Goal: Task Accomplishment & Management: Manage account settings

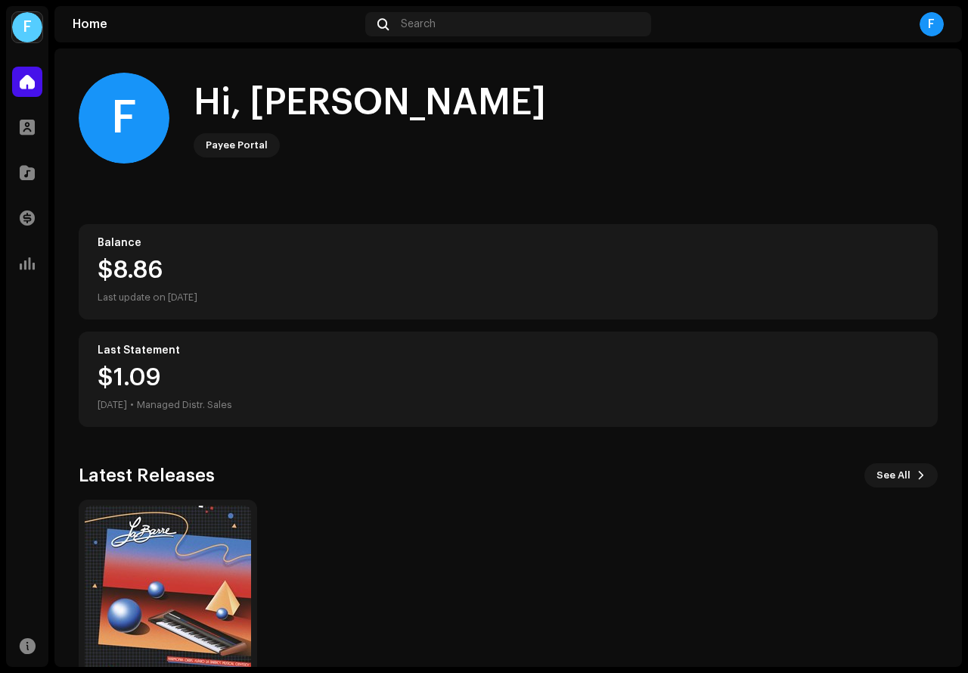
scroll to position [75, 0]
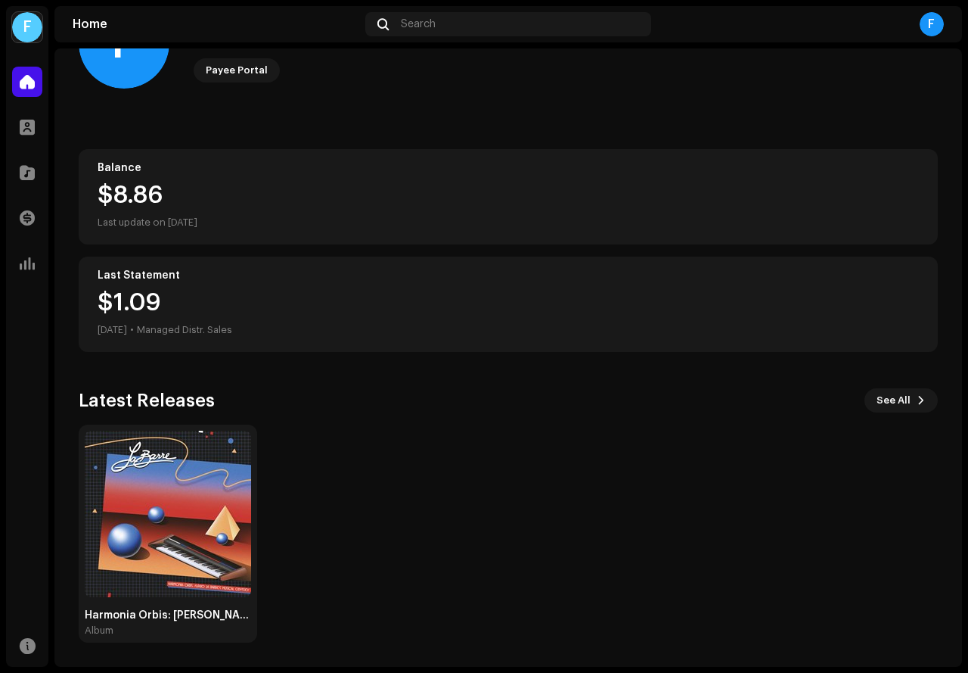
click at [170, 191] on div "$8.86" at bounding box center [509, 195] width 822 height 24
click at [141, 295] on div "$1.[DATE] • Managed Distr. Sales" at bounding box center [165, 315] width 135 height 48
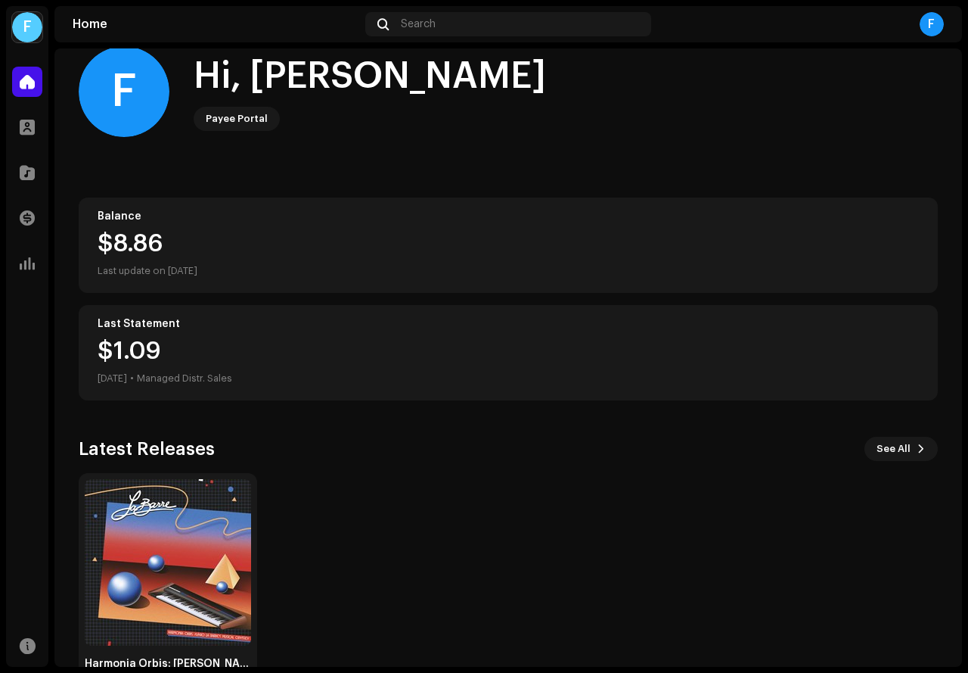
scroll to position [0, 0]
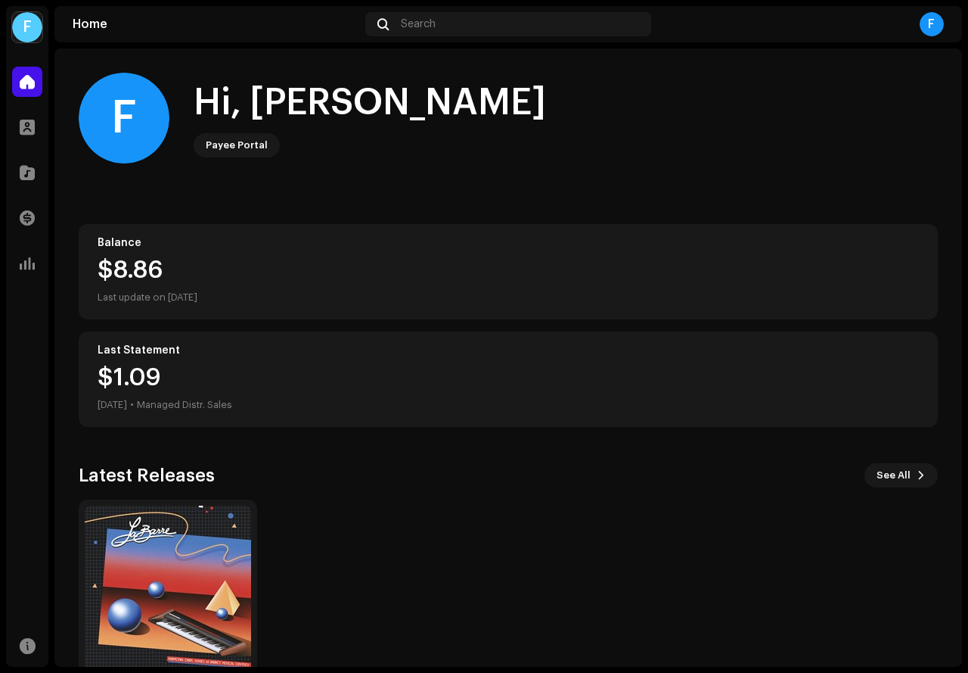
click at [204, 243] on div "Balance" at bounding box center [509, 243] width 822 height 12
click at [28, 219] on span at bounding box center [27, 218] width 15 height 12
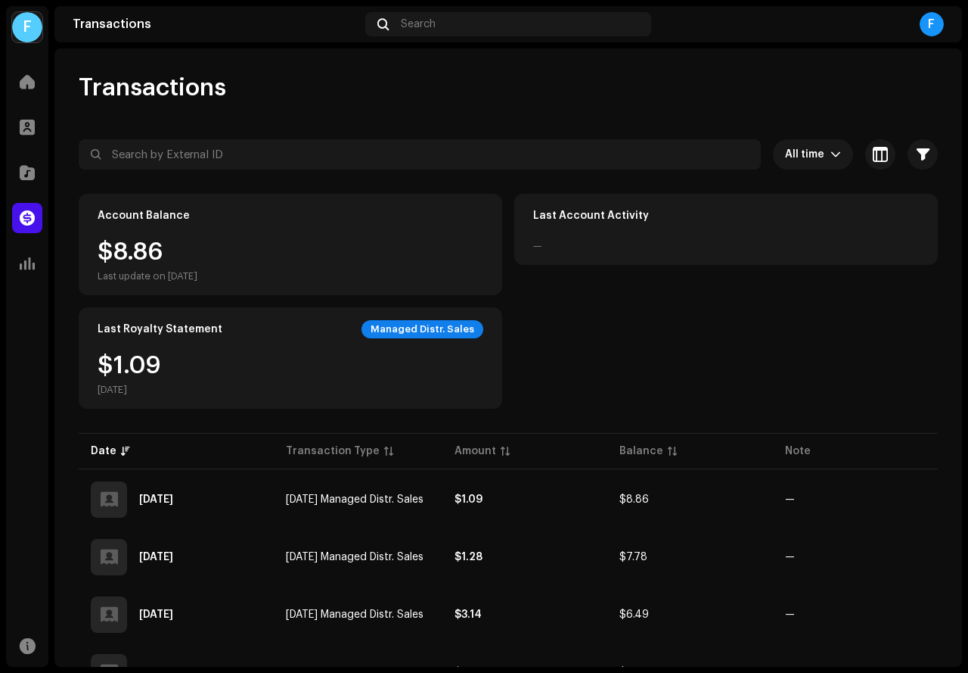
click at [228, 244] on div "$8.86 Last update on [DATE]" at bounding box center [291, 261] width 386 height 42
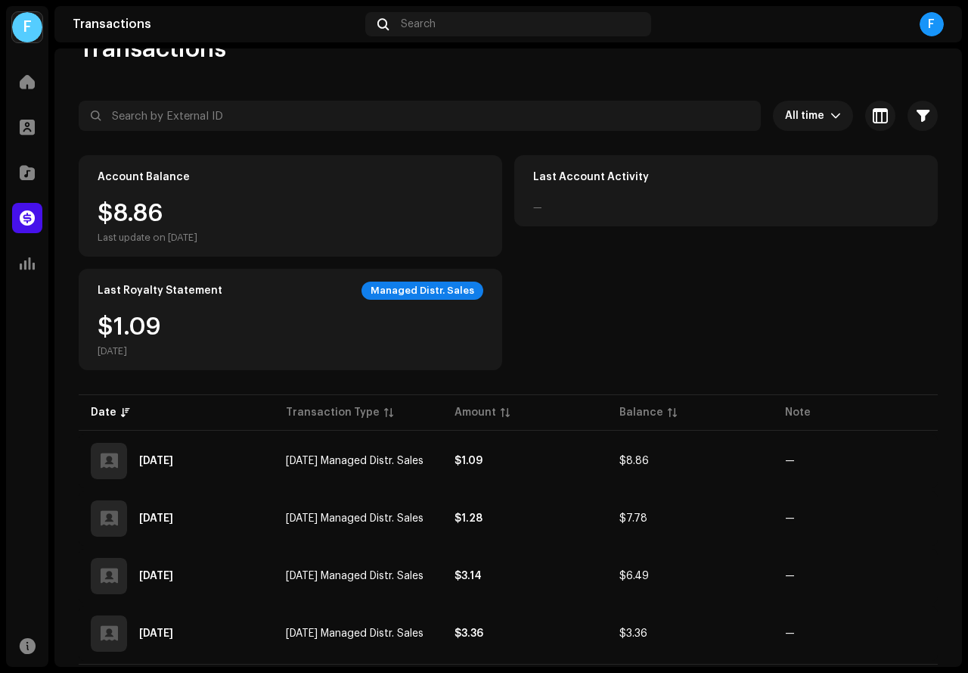
scroll to position [72, 0]
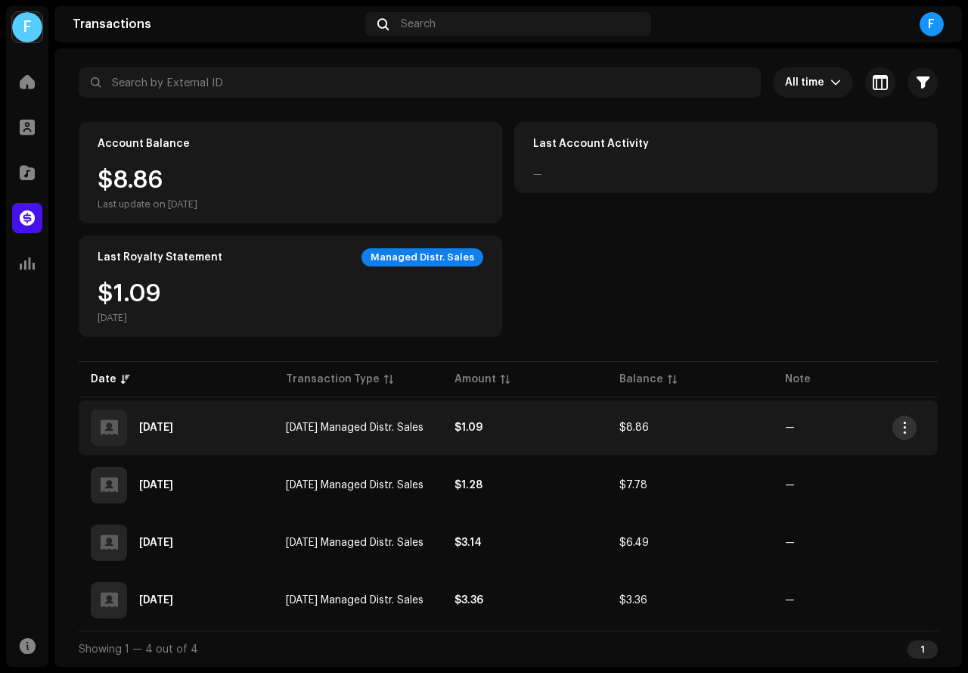
click at [913, 430] on button "button" at bounding box center [905, 427] width 24 height 24
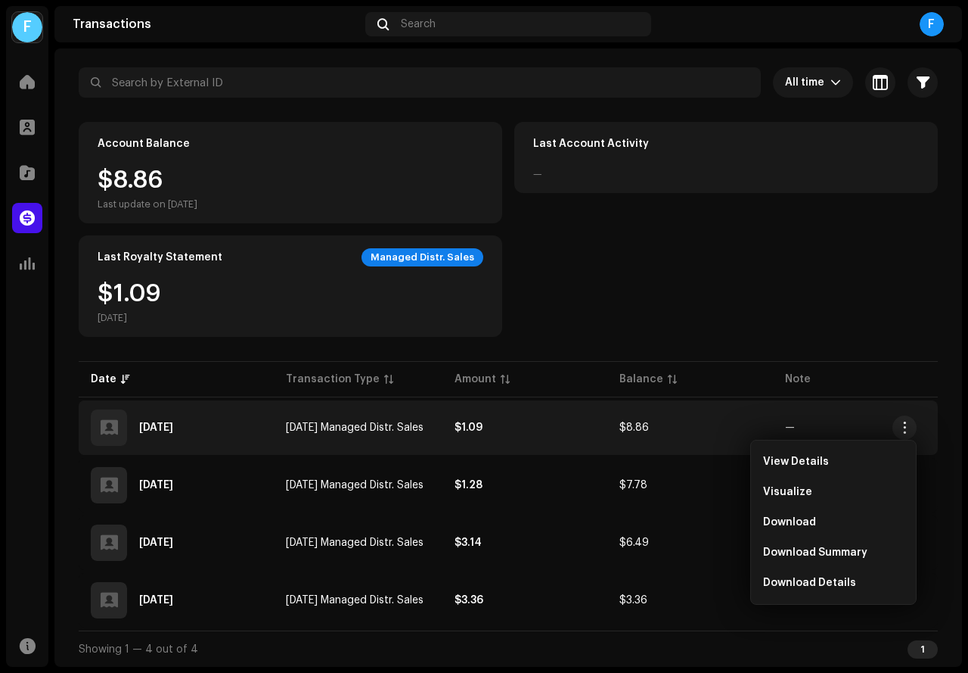
click at [676, 260] on div "Account Balance $8.86 Last update on [DATE] Last Account Activity — Last Royalt…" at bounding box center [508, 229] width 859 height 215
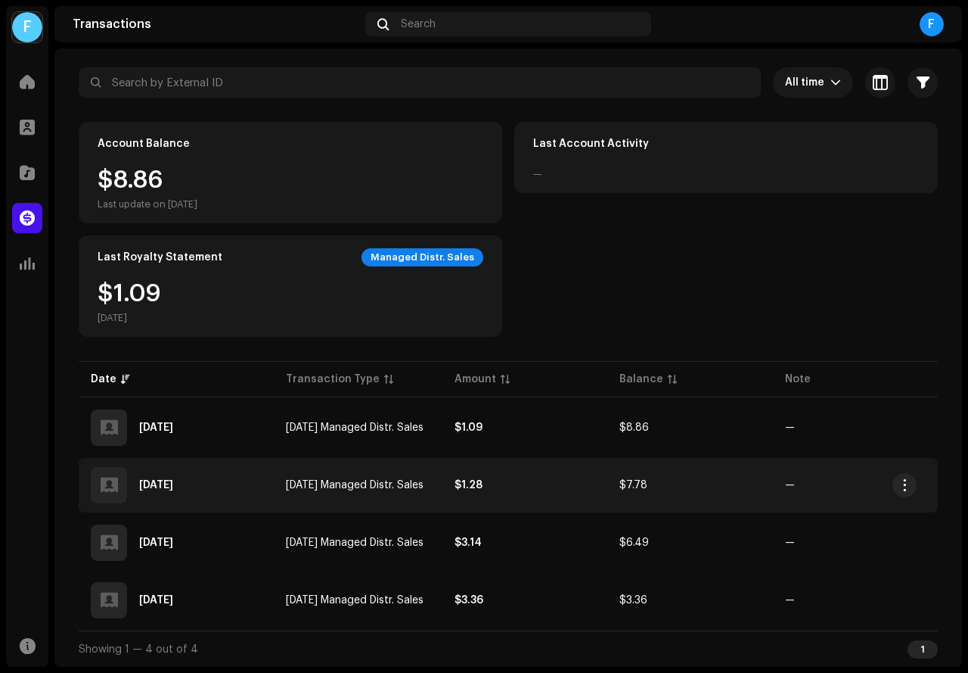
scroll to position [0, 0]
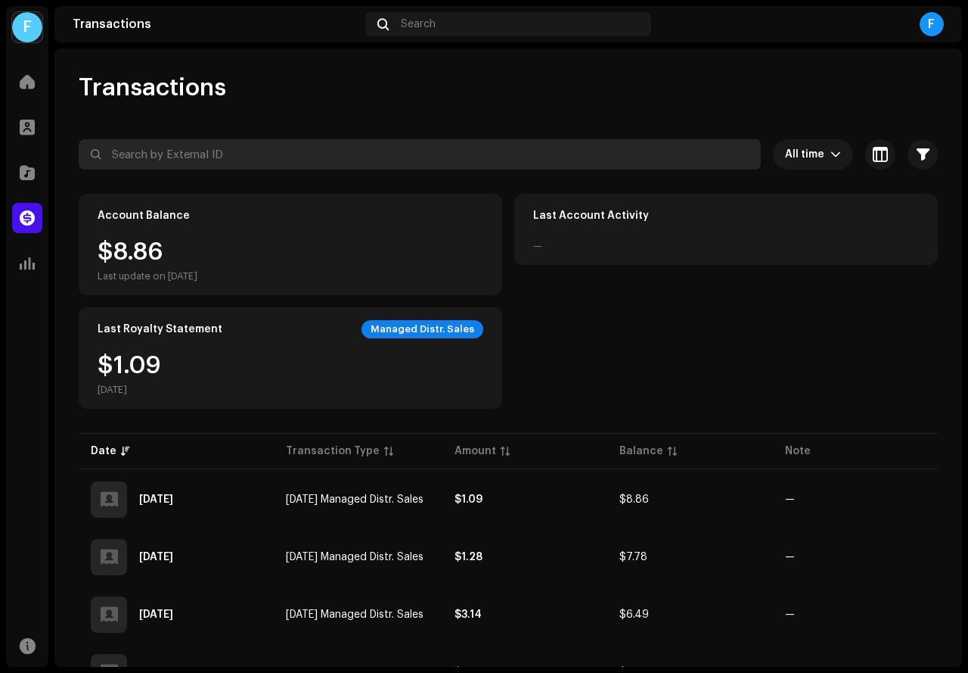
click at [201, 157] on input "text" at bounding box center [420, 154] width 682 height 30
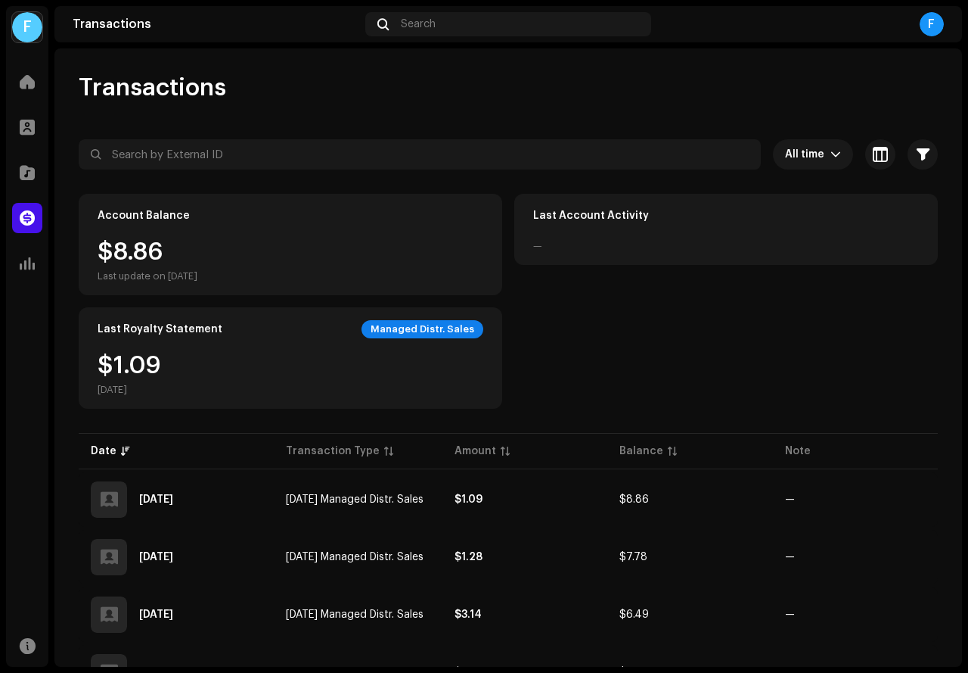
click at [406, 328] on div "Managed Distr. Sales" at bounding box center [423, 329] width 122 height 18
click at [280, 331] on div "Last Royalty Statement Managed Distr. Sales" at bounding box center [291, 329] width 386 height 18
click at [140, 357] on div "$1.[DATE]" at bounding box center [130, 374] width 64 height 42
click at [162, 223] on div "Account Balance" at bounding box center [291, 216] width 386 height 18
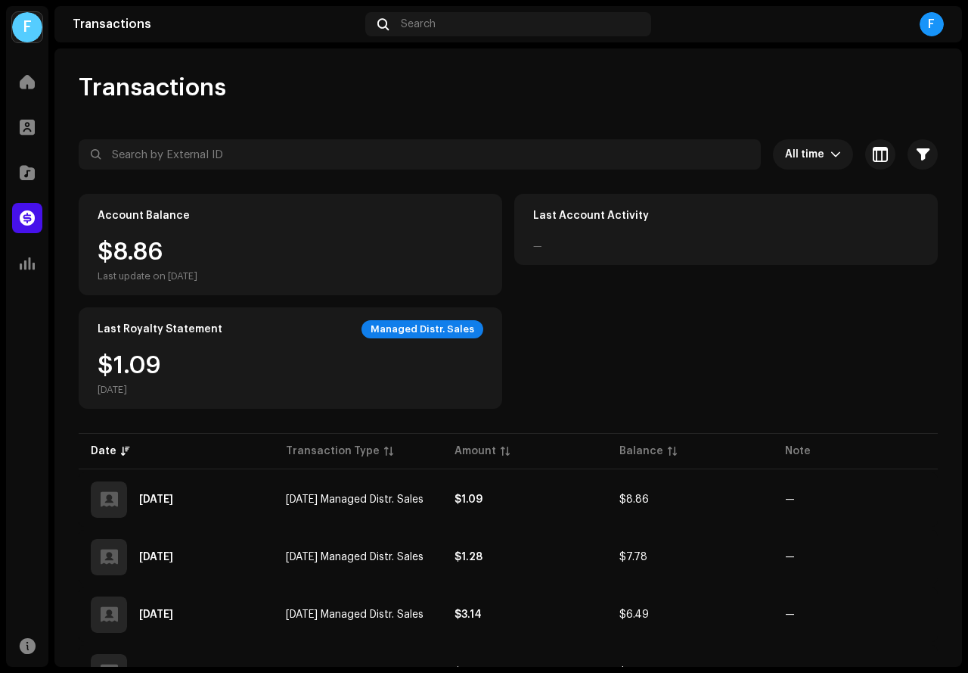
click at [139, 363] on div "$1.[DATE]" at bounding box center [130, 374] width 64 height 42
click at [197, 247] on div "$8.86 Last update on [DATE]" at bounding box center [148, 261] width 100 height 42
click at [934, 23] on div "F" at bounding box center [932, 24] width 24 height 24
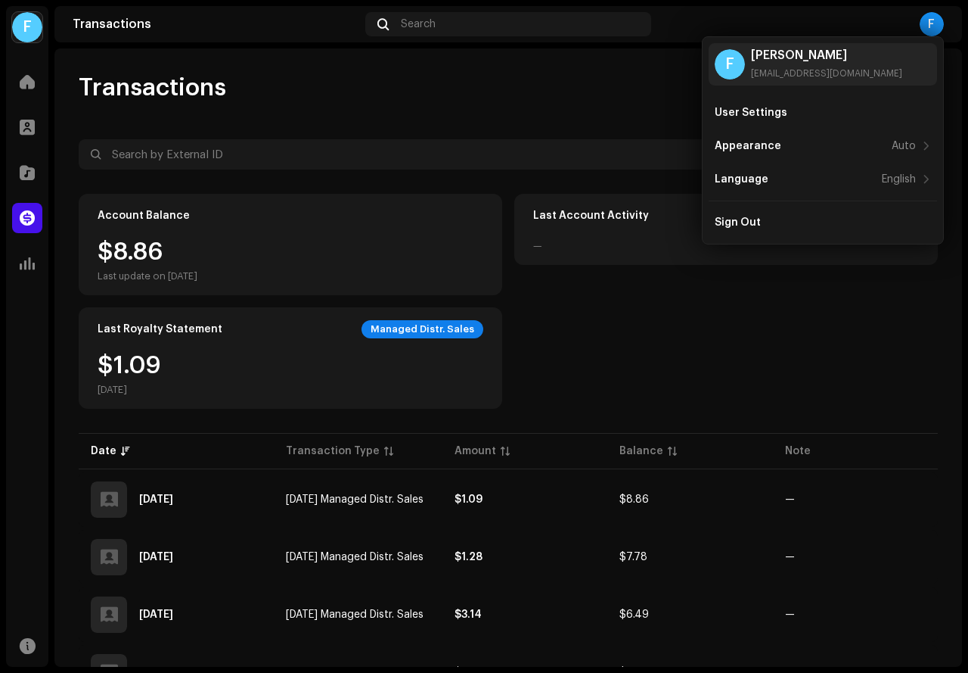
click at [557, 75] on div "Transactions" at bounding box center [508, 88] width 859 height 30
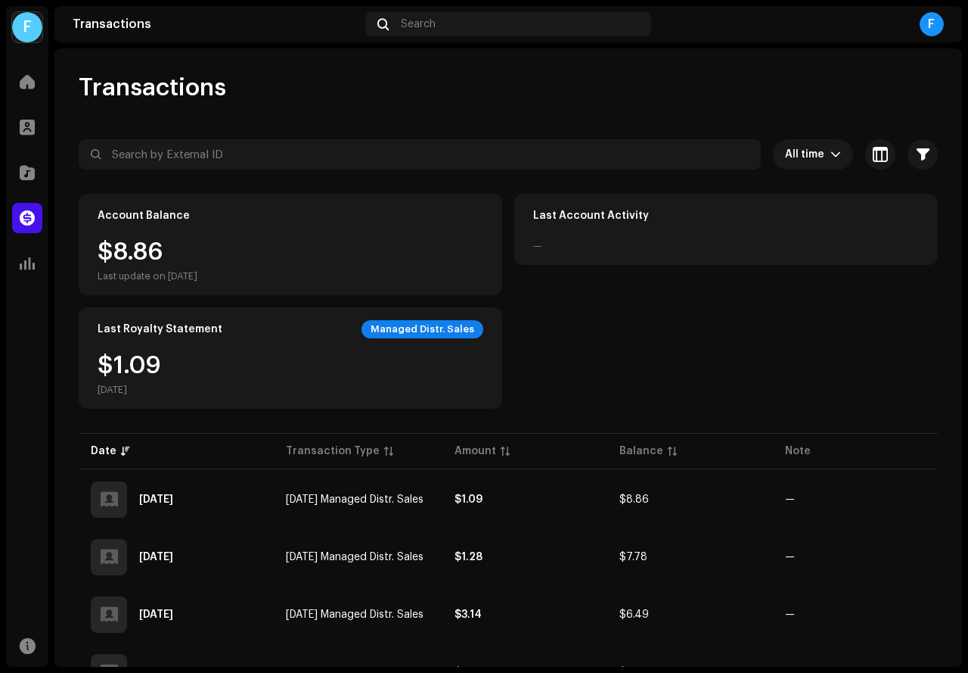
click at [343, 235] on div "Account Balance $8.86 Last update on [DATE]" at bounding box center [291, 244] width 424 height 101
click at [145, 238] on div "Account Balance $8.86 Last update on [DATE]" at bounding box center [291, 244] width 424 height 101
click at [387, 331] on div "Managed Distr. Sales" at bounding box center [423, 329] width 122 height 18
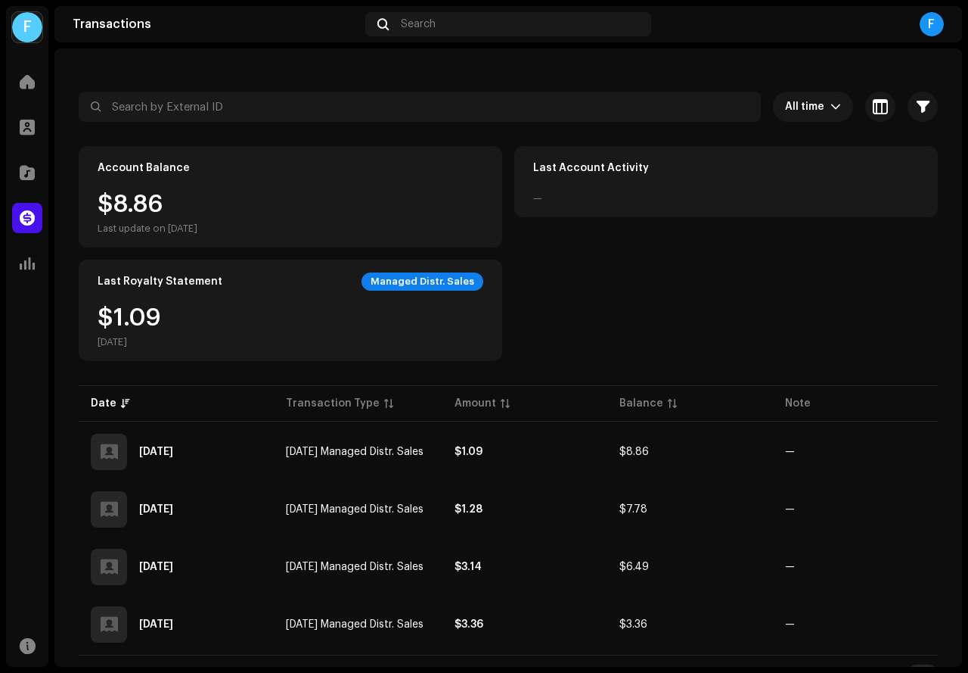
scroll to position [72, 0]
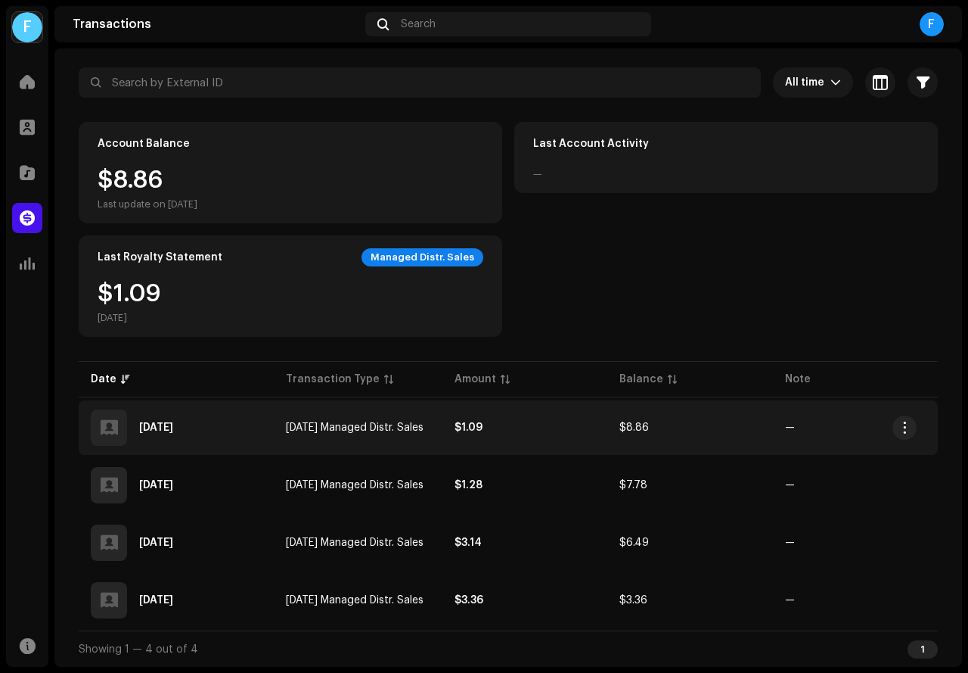
click at [486, 411] on td "$1.09" at bounding box center [525, 427] width 165 height 54
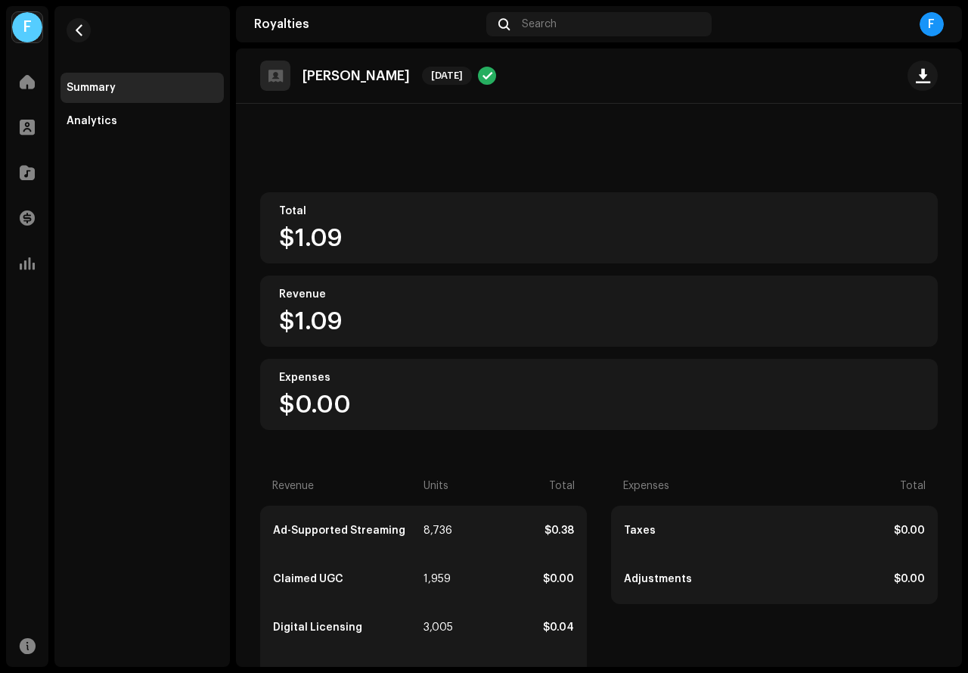
scroll to position [2, 0]
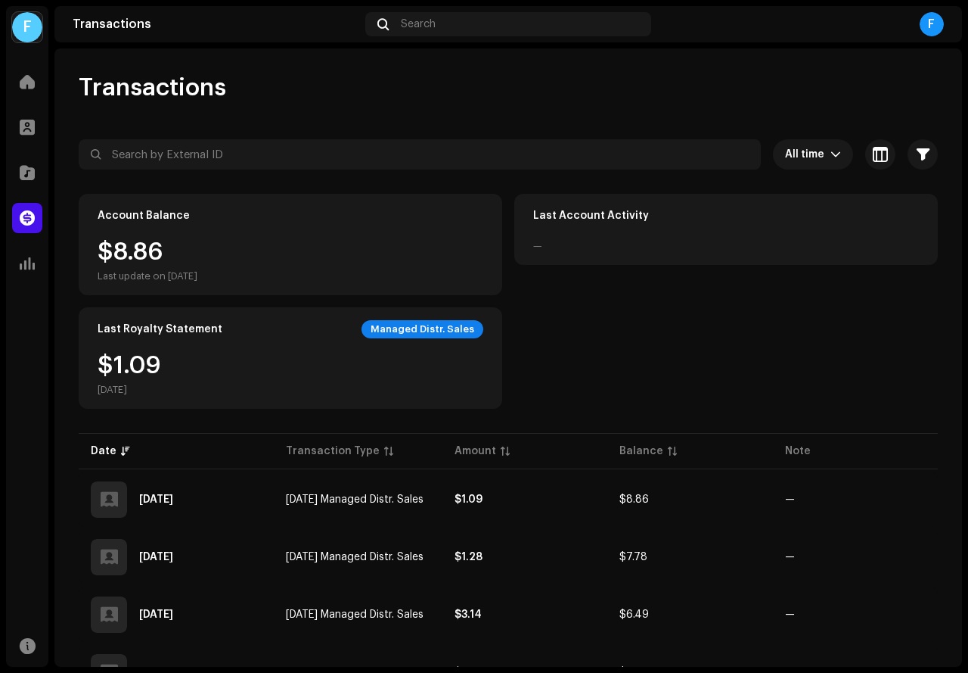
click at [338, 251] on div "$8.86 Last update on [DATE]" at bounding box center [291, 261] width 386 height 42
click at [179, 250] on div "$8.86 Last update on [DATE]" at bounding box center [148, 261] width 100 height 42
click at [175, 245] on div "$8.86 Last update on [DATE]" at bounding box center [148, 261] width 100 height 42
click at [32, 261] on span at bounding box center [27, 263] width 15 height 12
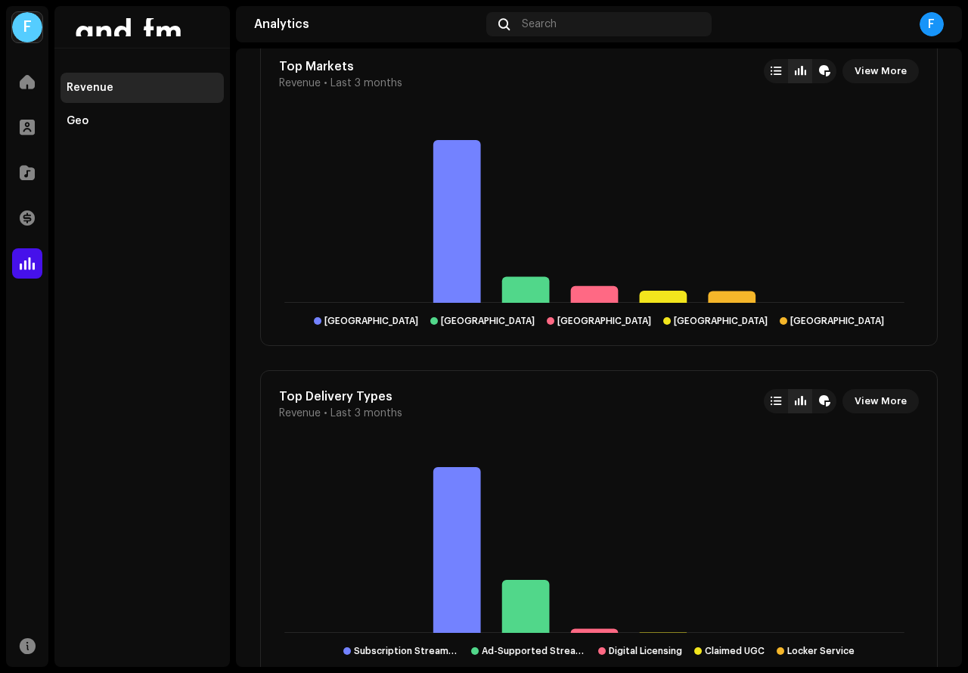
scroll to position [2324, 0]
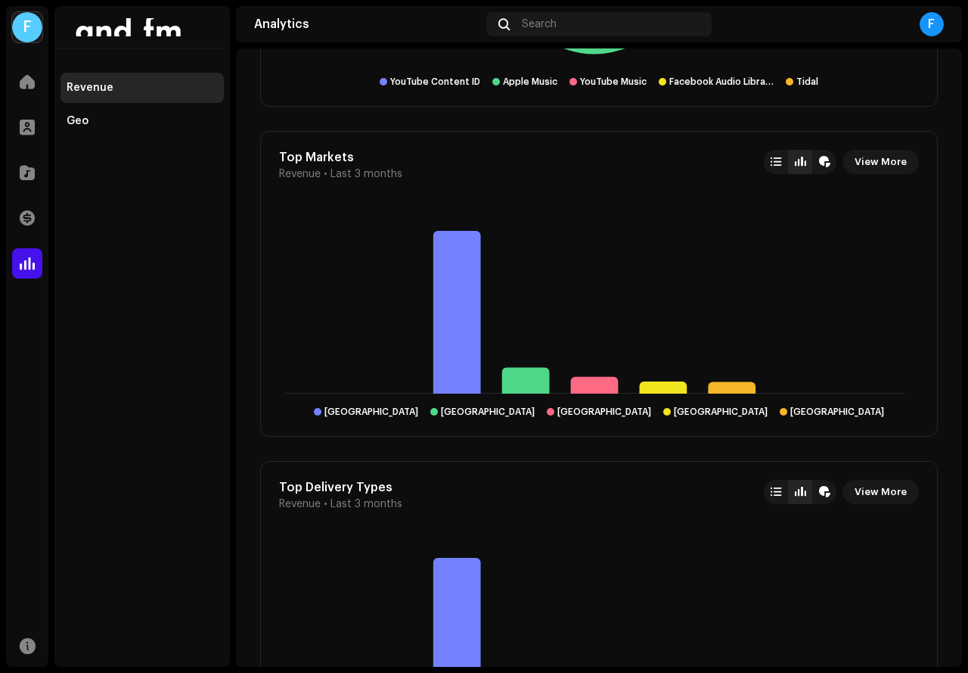
click at [123, 89] on div "Revenue" at bounding box center [142, 88] width 151 height 12
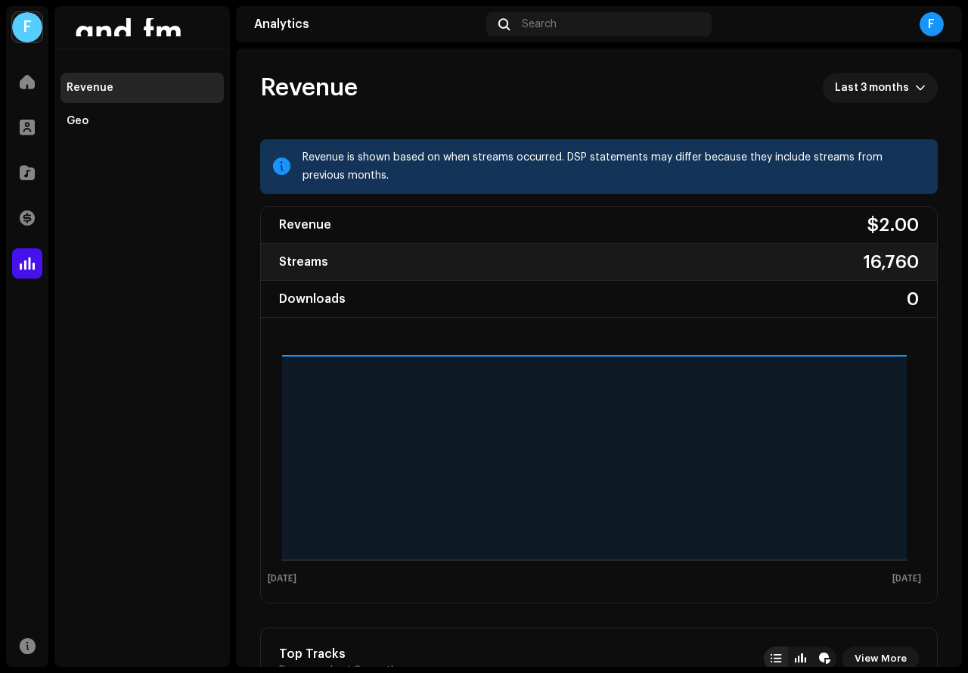
click at [864, 266] on div "16,760" at bounding box center [891, 262] width 55 height 24
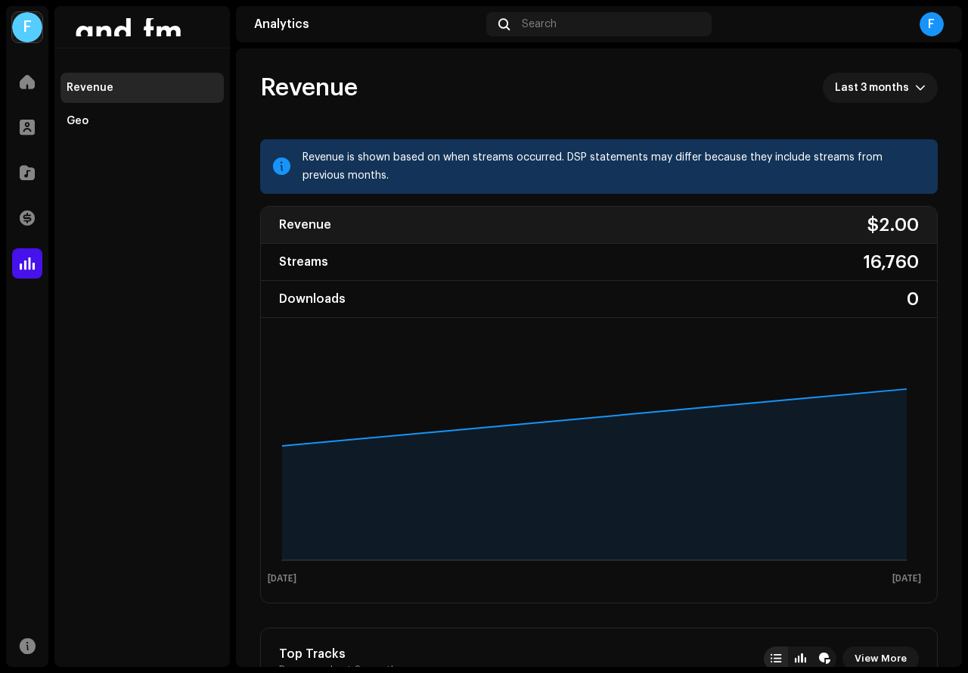
click at [868, 224] on div "$2.00" at bounding box center [893, 225] width 51 height 24
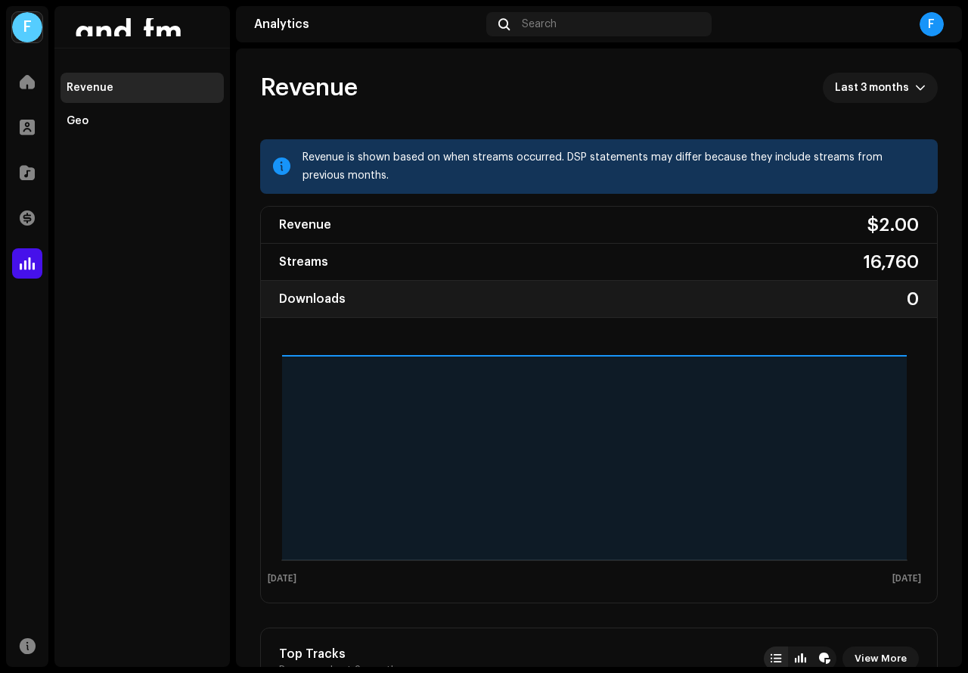
click at [862, 286] on div "Downloads 0" at bounding box center [599, 299] width 676 height 37
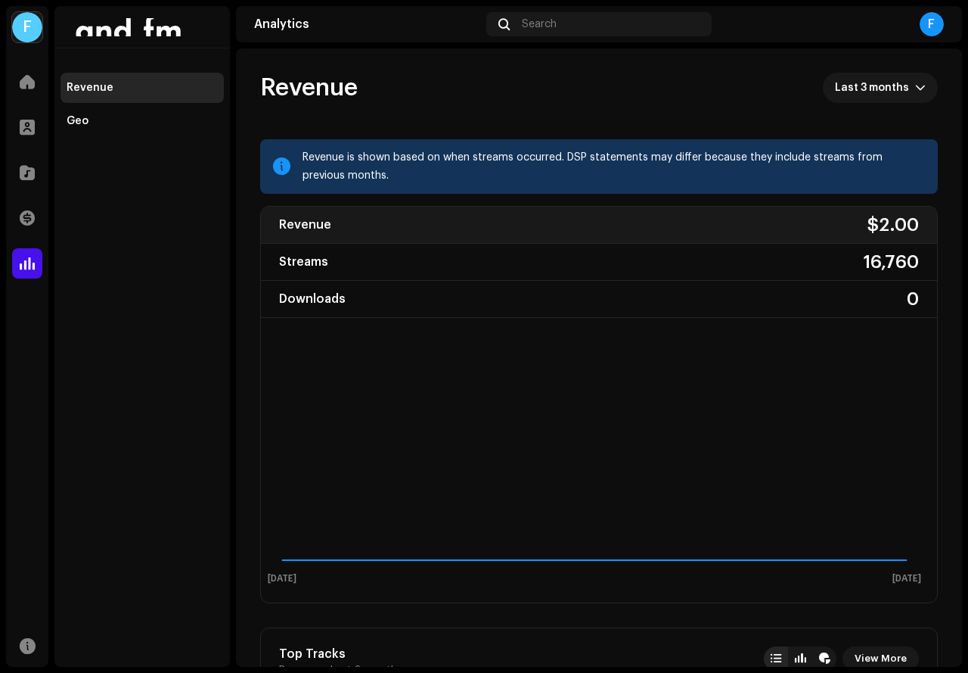
click at [437, 242] on div "Revenue $2.00" at bounding box center [599, 225] width 676 height 37
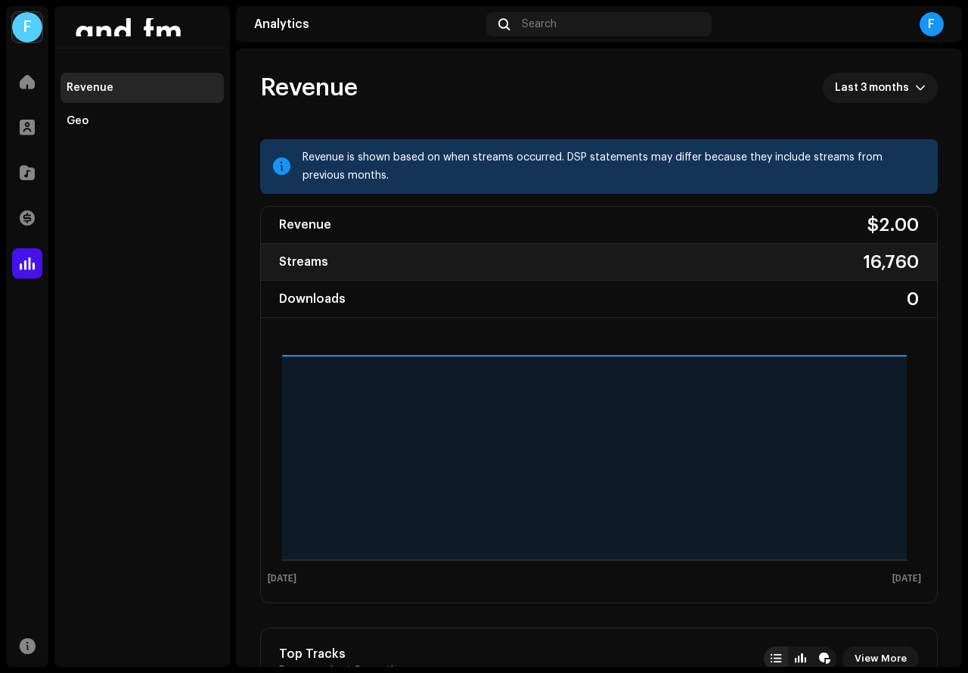
click at [435, 255] on div "Streams 16,760" at bounding box center [599, 262] width 676 height 37
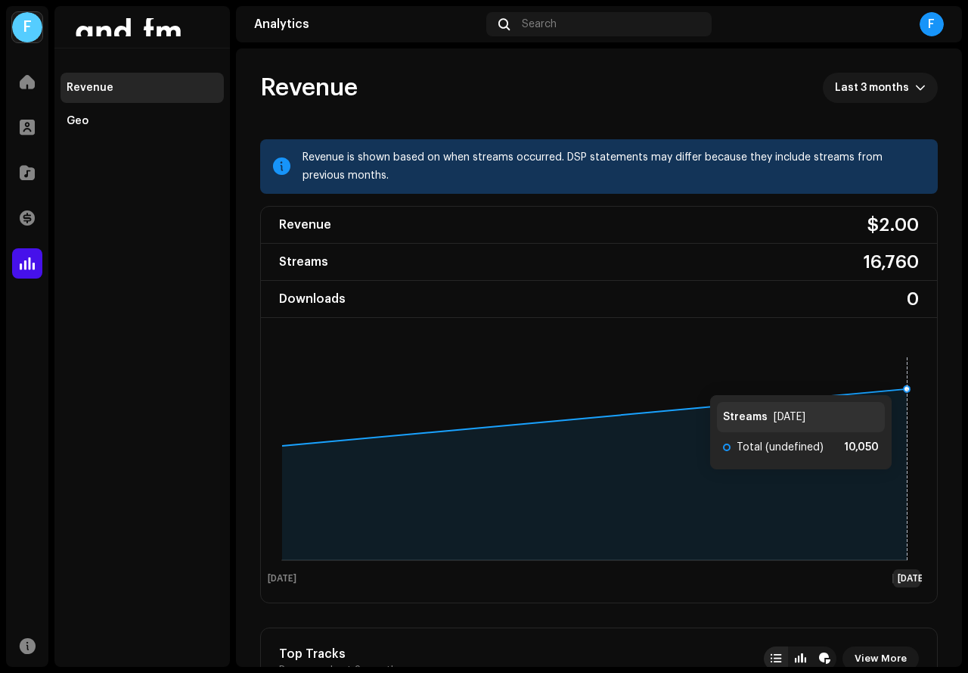
click at [907, 380] on g "[DATE] [DATE] [DATE]" at bounding box center [597, 471] width 659 height 231
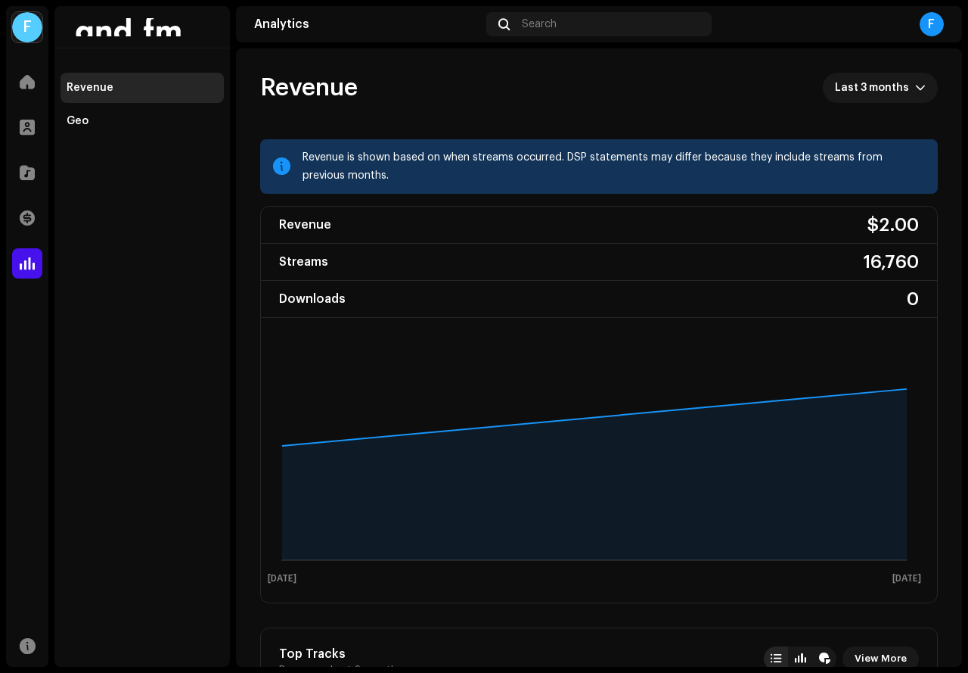
drag, startPoint x: 843, startPoint y: 353, endPoint x: 786, endPoint y: 430, distance: 95.2
click at [810, 393] on rect at bounding box center [594, 469] width 655 height 242
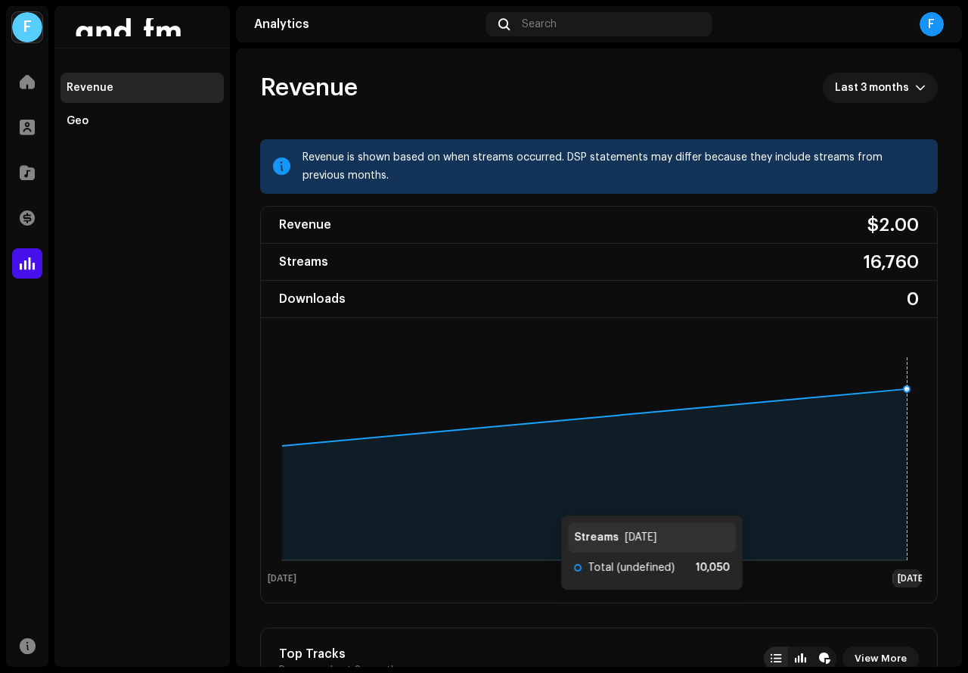
drag, startPoint x: 763, startPoint y: 457, endPoint x: 757, endPoint y: 499, distance: 42.8
click at [757, 500] on icon at bounding box center [594, 474] width 625 height 171
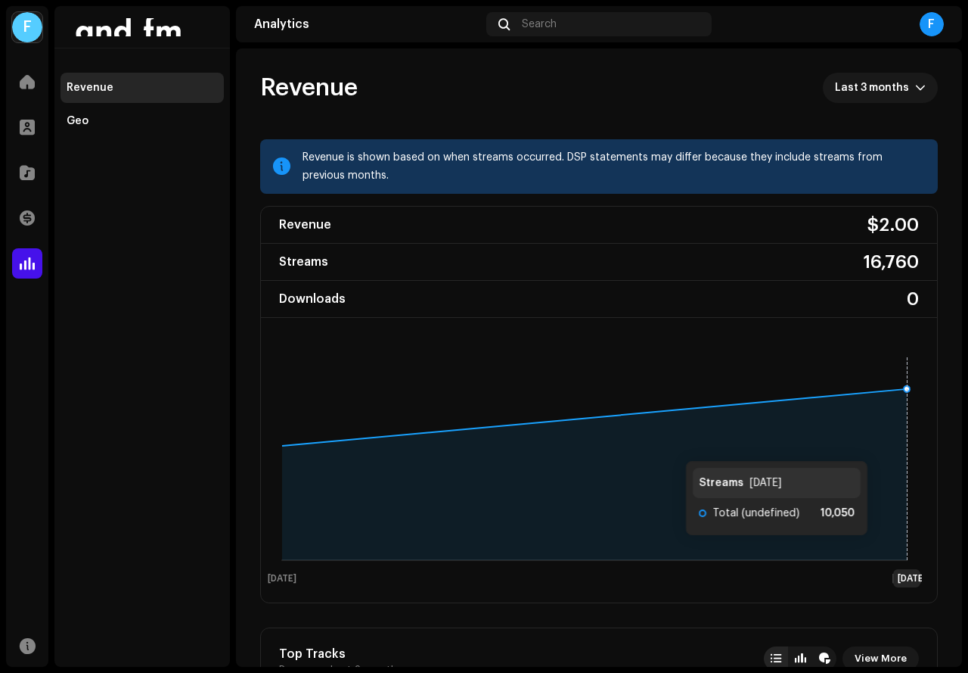
click at [883, 550] on icon at bounding box center [594, 474] width 625 height 171
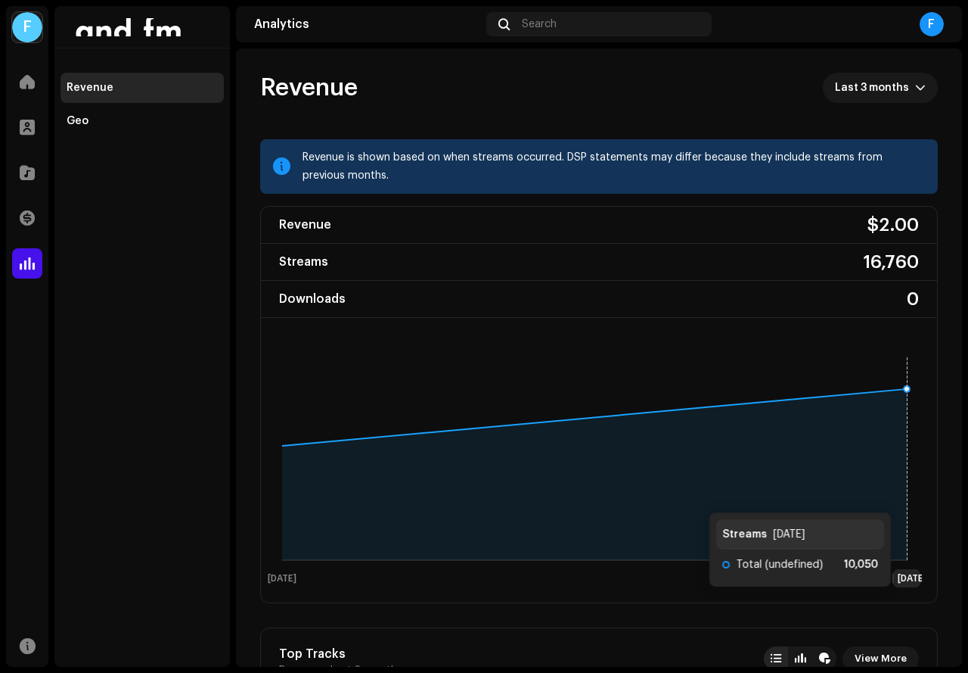
drag, startPoint x: 883, startPoint y: 550, endPoint x: 906, endPoint y: 497, distance: 57.9
click at [906, 497] on icon at bounding box center [594, 474] width 625 height 171
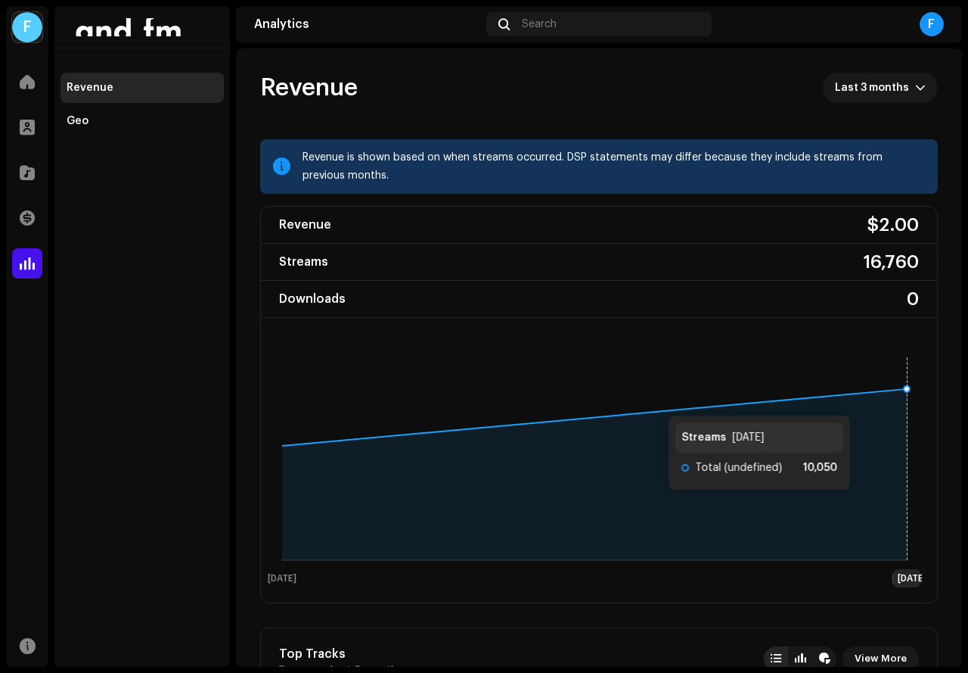
drag, startPoint x: 902, startPoint y: 500, endPoint x: 611, endPoint y: 502, distance: 291.3
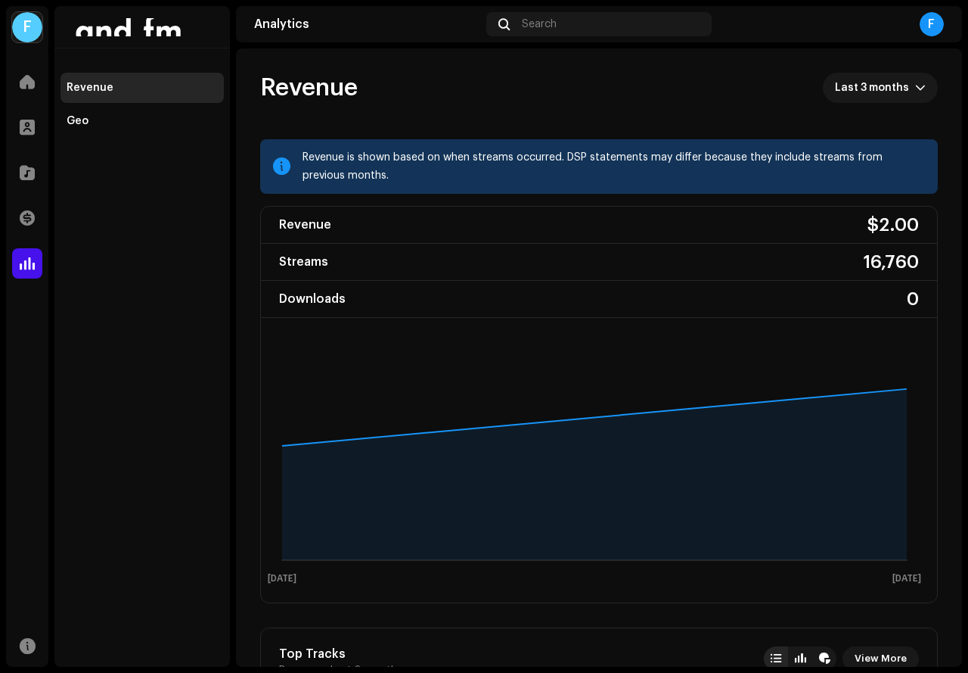
click at [23, 29] on div "F" at bounding box center [27, 27] width 30 height 30
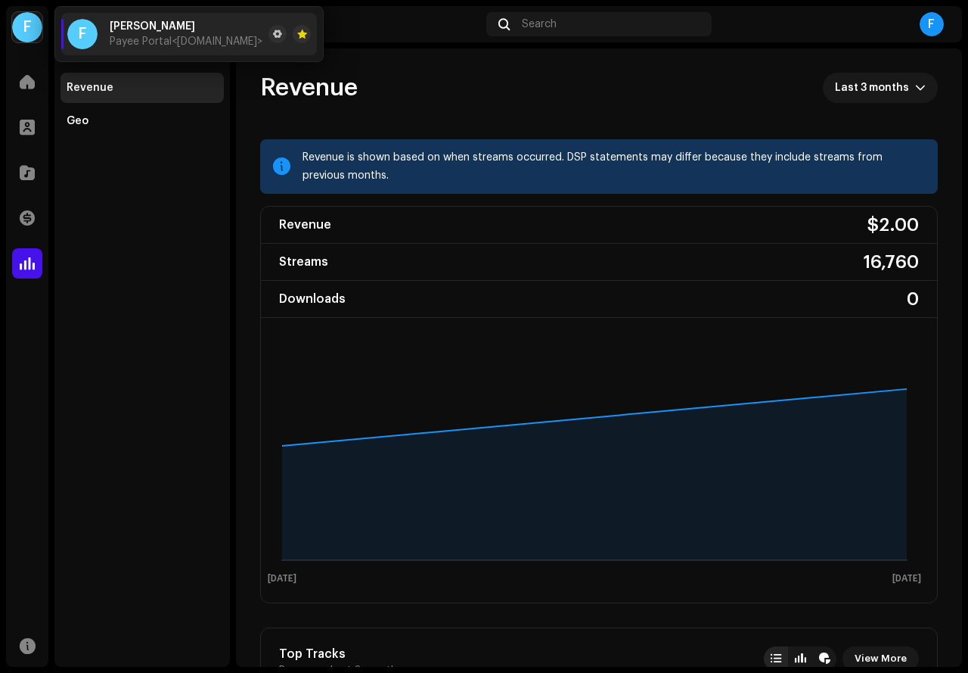
click at [123, 23] on span "[PERSON_NAME]" at bounding box center [152, 26] width 85 height 12
click at [67, 30] on div "F" at bounding box center [82, 34] width 30 height 30
click at [930, 26] on div "F" at bounding box center [932, 24] width 24 height 24
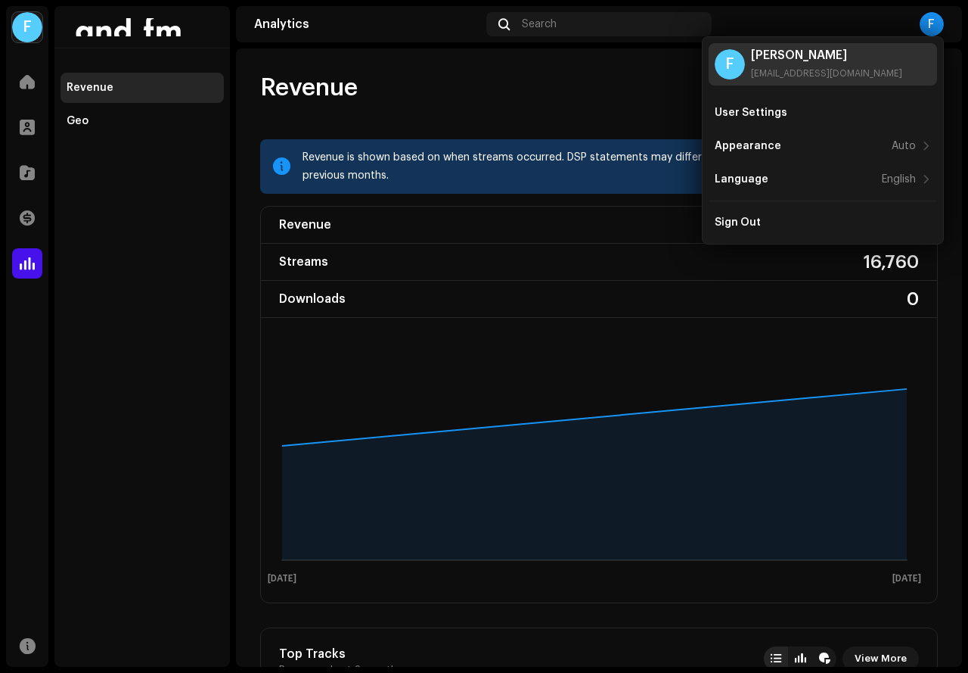
click at [788, 64] on div "[PERSON_NAME] [EMAIL_ADDRESS][DOMAIN_NAME]" at bounding box center [826, 64] width 151 height 30
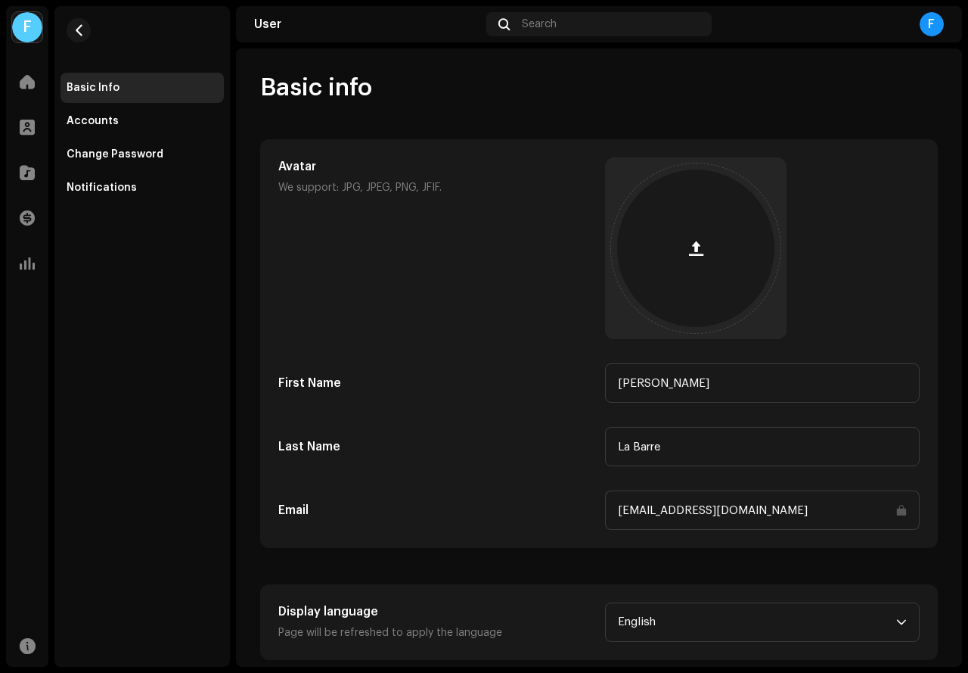
click at [39, 23] on div "F" at bounding box center [27, 27] width 30 height 30
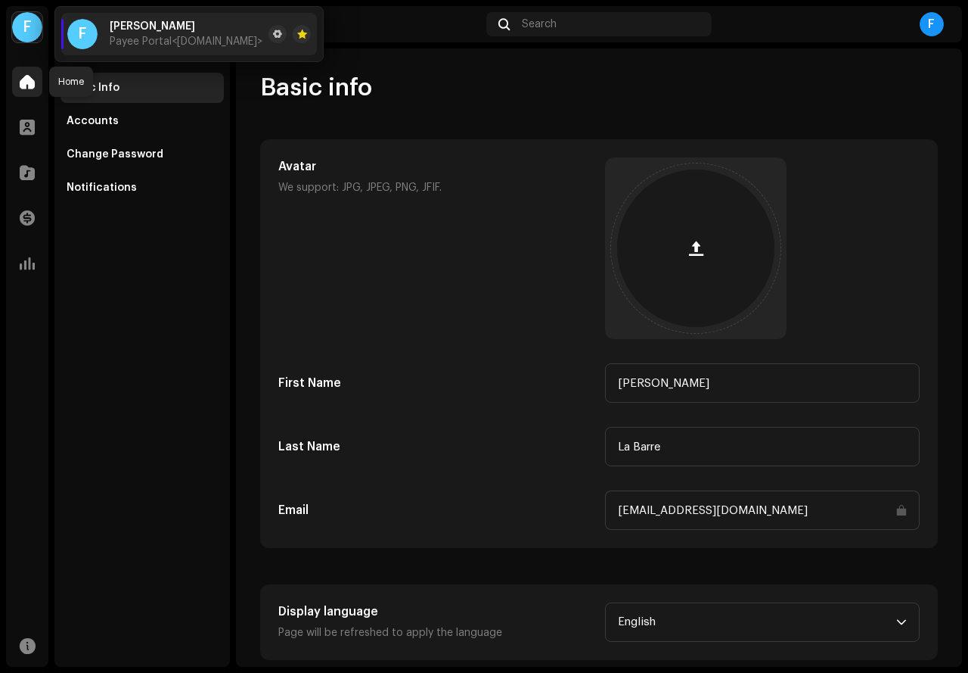
click at [34, 88] on span at bounding box center [27, 82] width 15 height 12
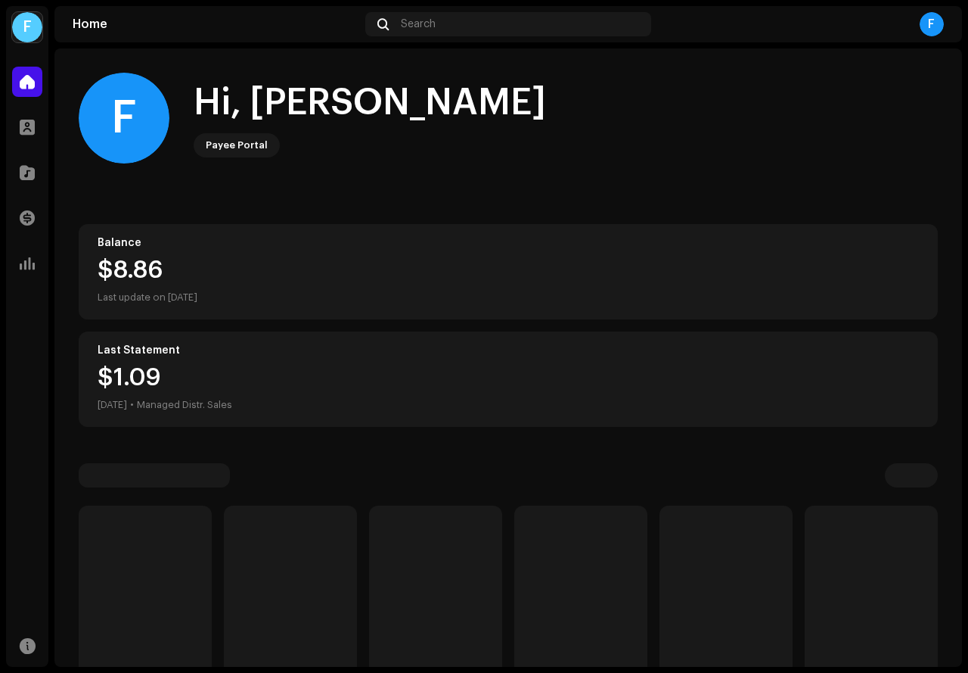
click at [750, 274] on div "$8.86" at bounding box center [509, 270] width 822 height 24
click at [247, 275] on div "$8.86" at bounding box center [509, 270] width 822 height 24
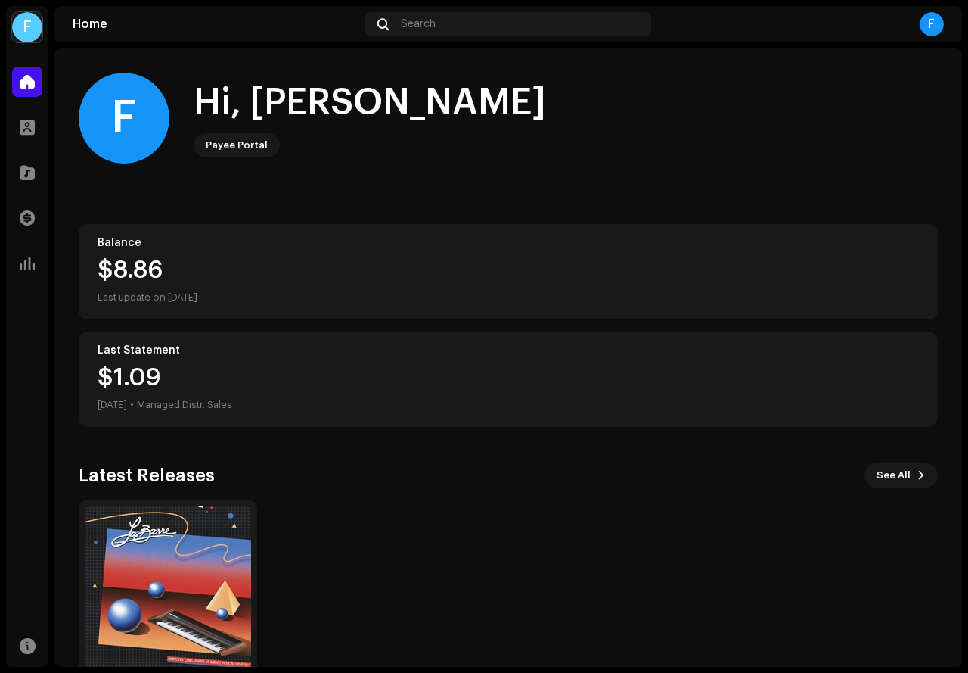
drag, startPoint x: 230, startPoint y: 144, endPoint x: 174, endPoint y: 132, distance: 57.3
click at [229, 144] on div "Payee Portal" at bounding box center [237, 145] width 62 height 18
click at [141, 124] on div "F" at bounding box center [124, 118] width 91 height 91
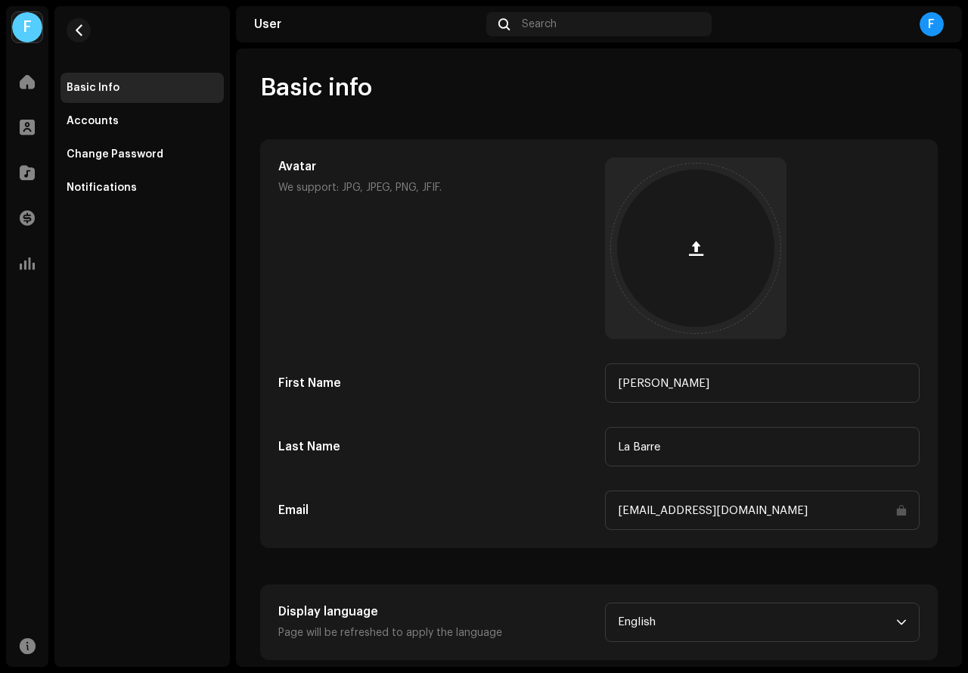
click at [244, 111] on div "Basic info Avatar We support: JPG, JPEG, PNG, JFIF. First Name [PERSON_NAME] La…" at bounding box center [599, 366] width 726 height 587
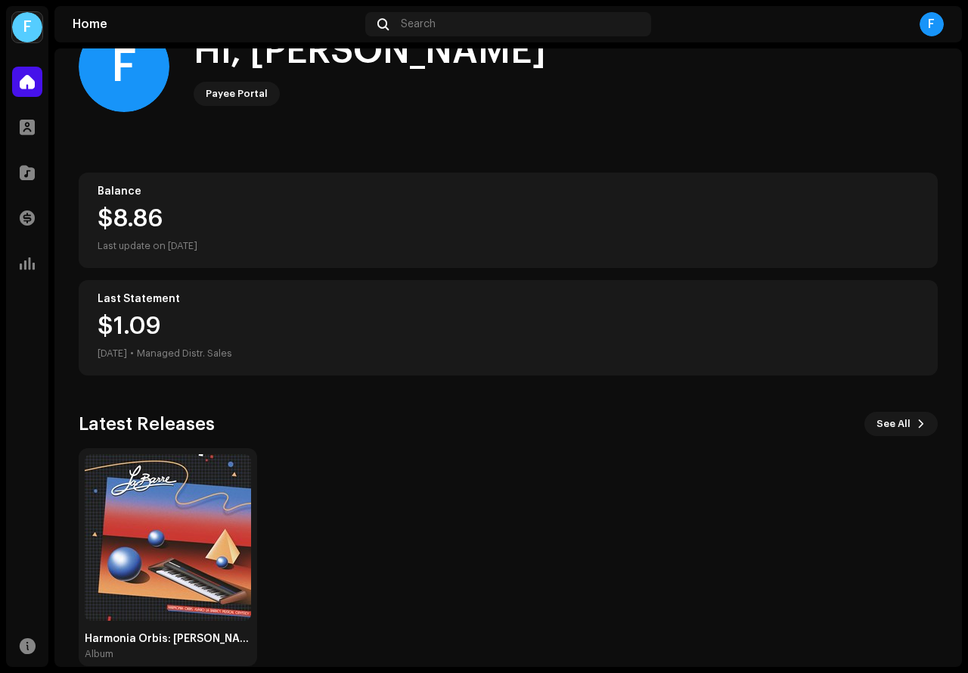
scroll to position [75, 0]
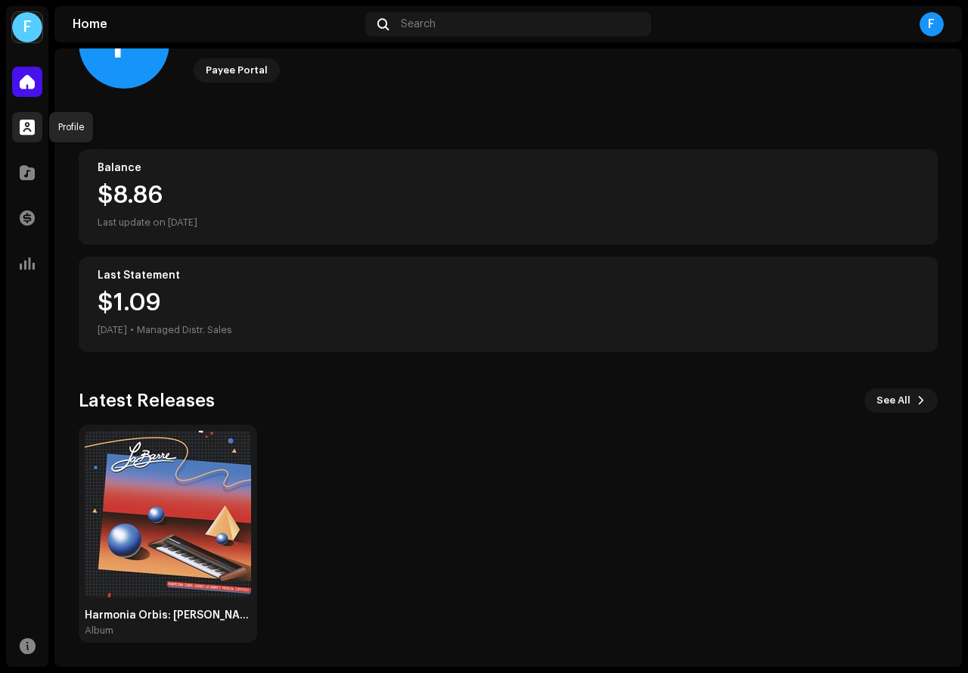
click at [33, 126] on span at bounding box center [27, 127] width 15 height 12
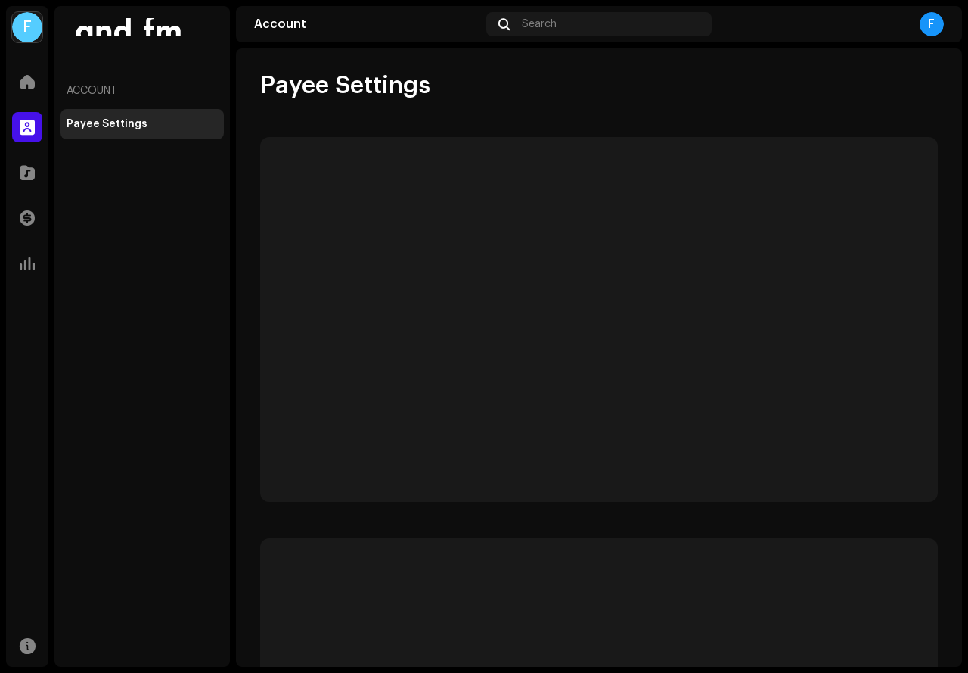
click at [26, 132] on span at bounding box center [27, 127] width 15 height 12
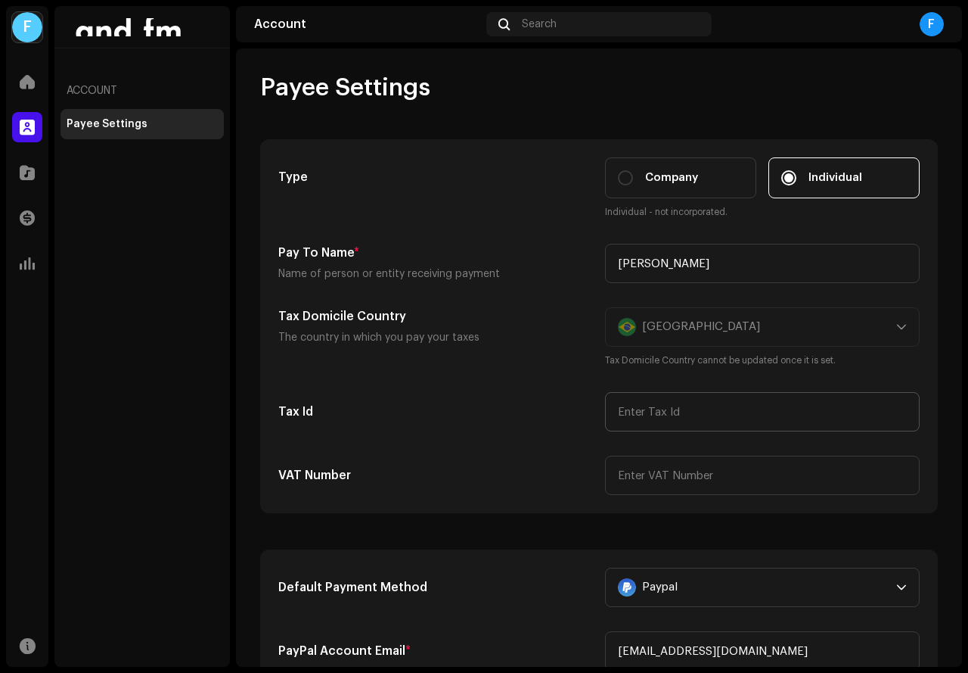
scroll to position [76, 0]
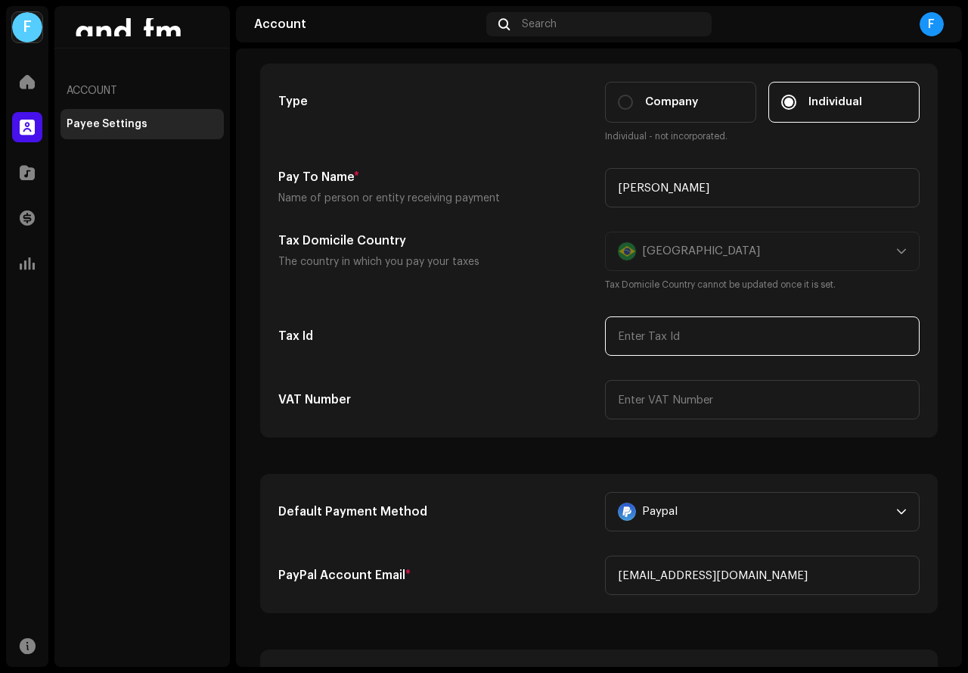
click at [682, 344] on input "text" at bounding box center [762, 335] width 315 height 39
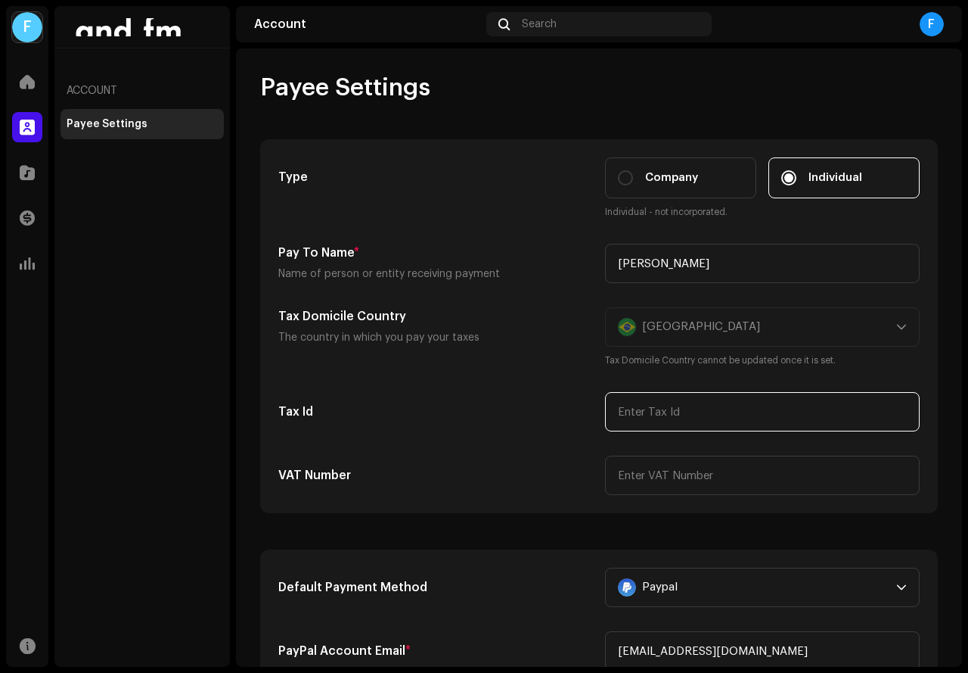
scroll to position [303, 0]
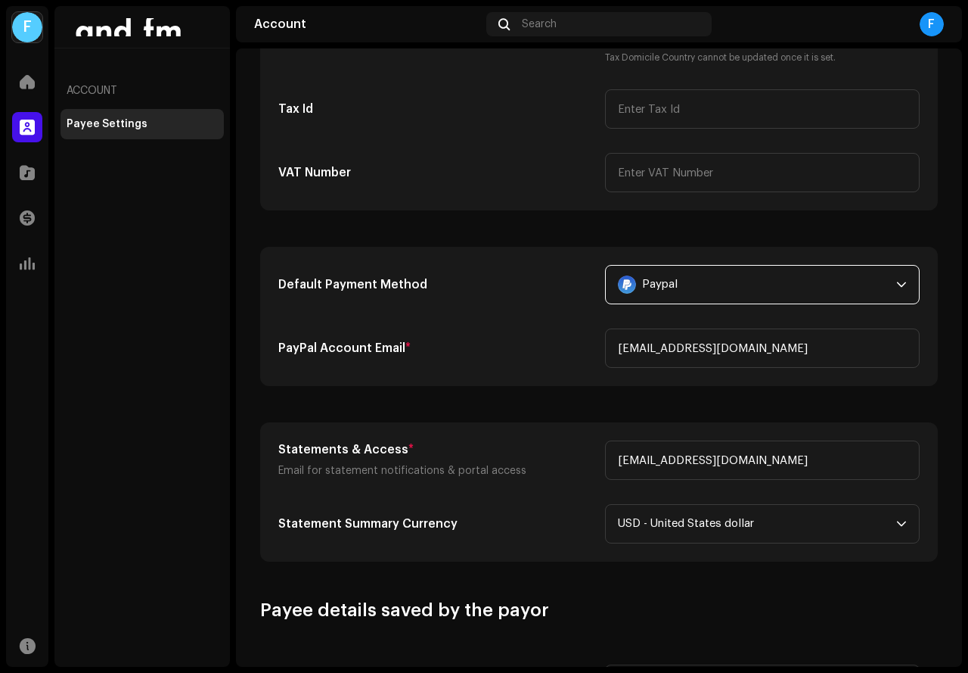
click at [712, 281] on div "Paypal" at bounding box center [754, 285] width 272 height 38
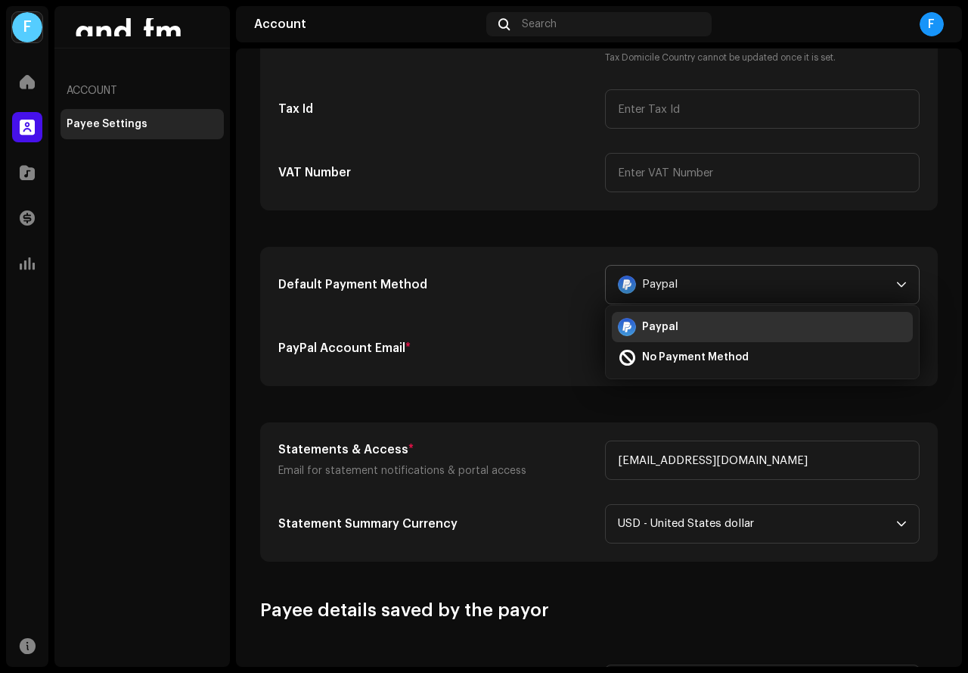
click at [645, 323] on span "Paypal" at bounding box center [660, 326] width 36 height 15
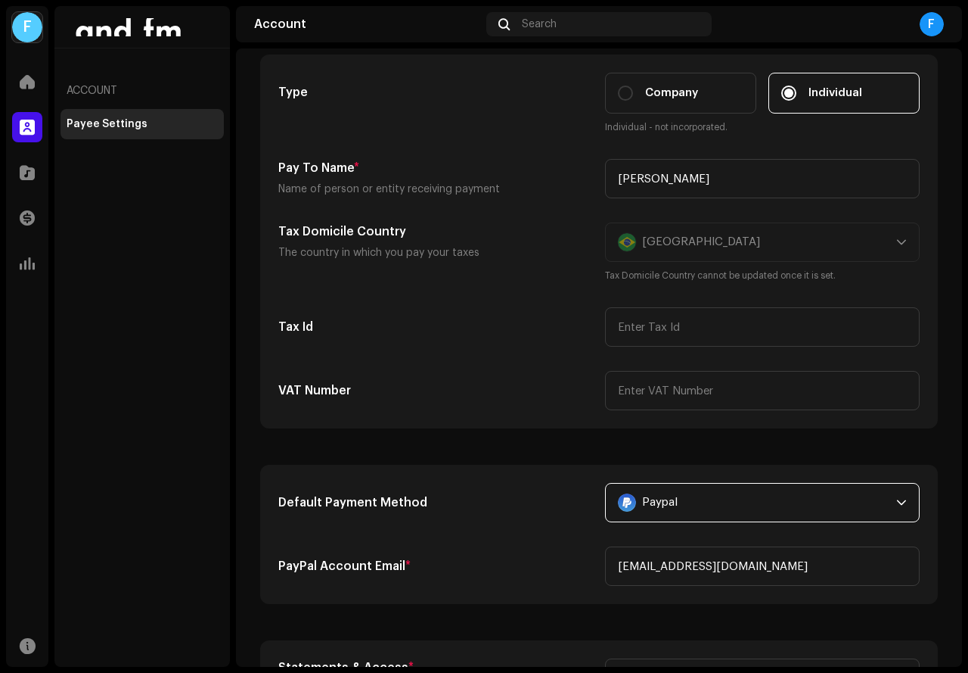
scroll to position [0, 0]
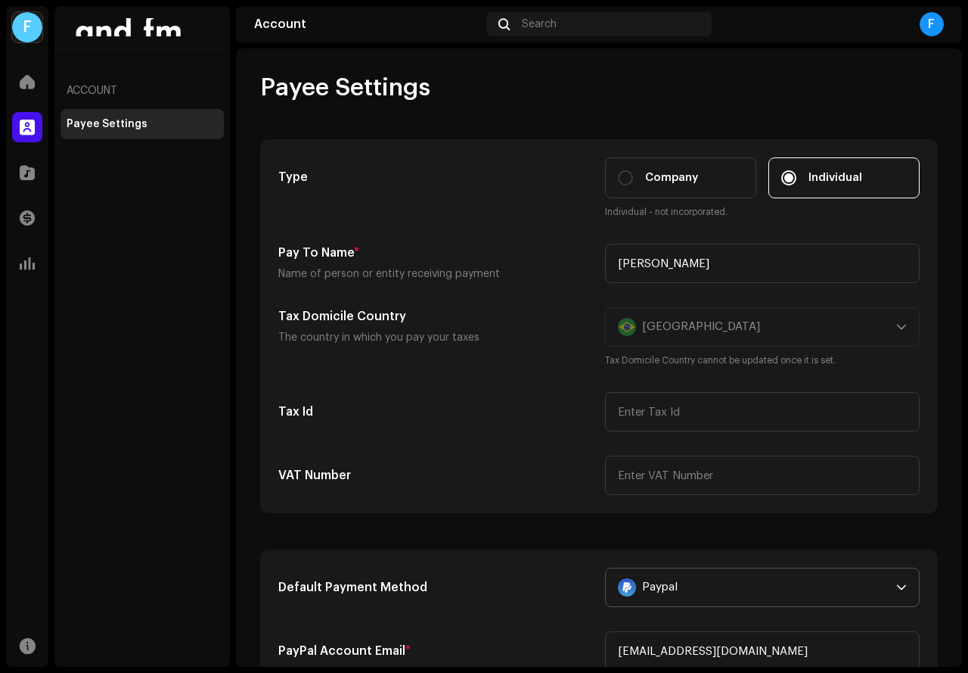
click at [124, 126] on div "Payee Settings" at bounding box center [107, 124] width 81 height 12
click at [457, 275] on p "Name of person or entity receiving payment" at bounding box center [435, 274] width 315 height 18
click at [334, 244] on h5 "Pay To Name *" at bounding box center [435, 253] width 315 height 18
click at [92, 123] on div "Payee Settings" at bounding box center [107, 124] width 81 height 12
click at [25, 20] on div "F" at bounding box center [27, 27] width 30 height 30
